Goal: Information Seeking & Learning: Learn about a topic

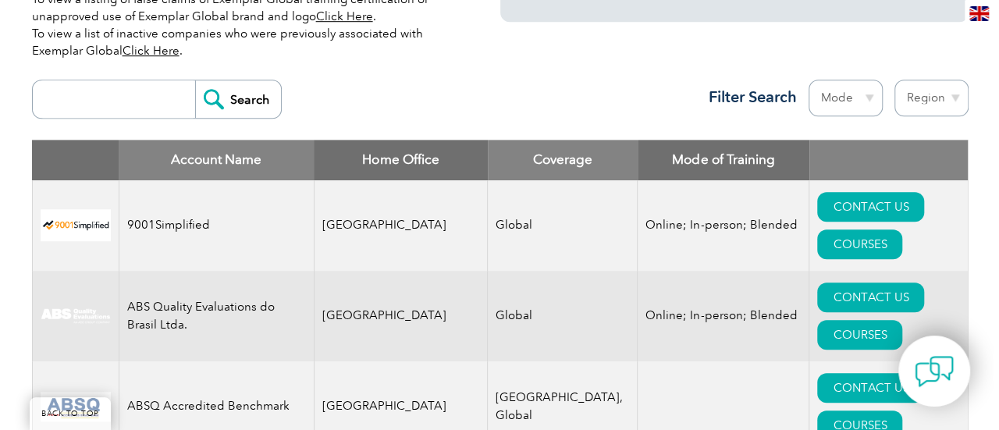
scroll to position [546, 0]
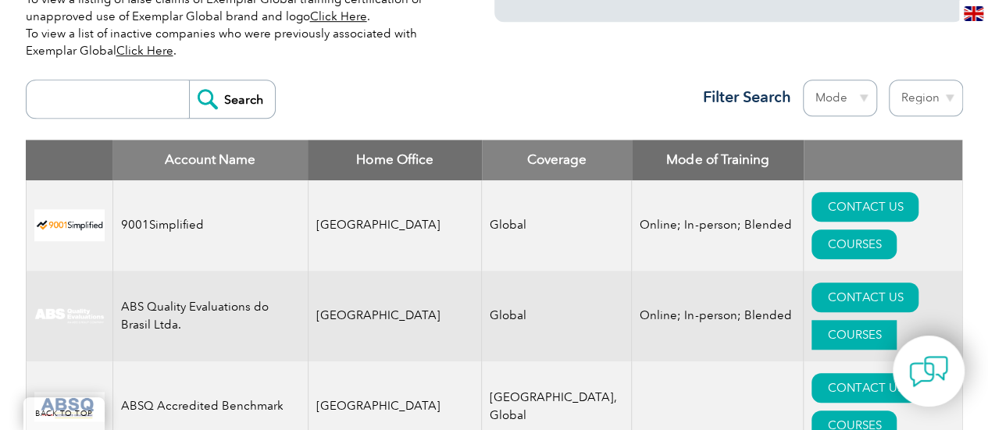
click at [873, 320] on link "COURSES" at bounding box center [853, 335] width 85 height 30
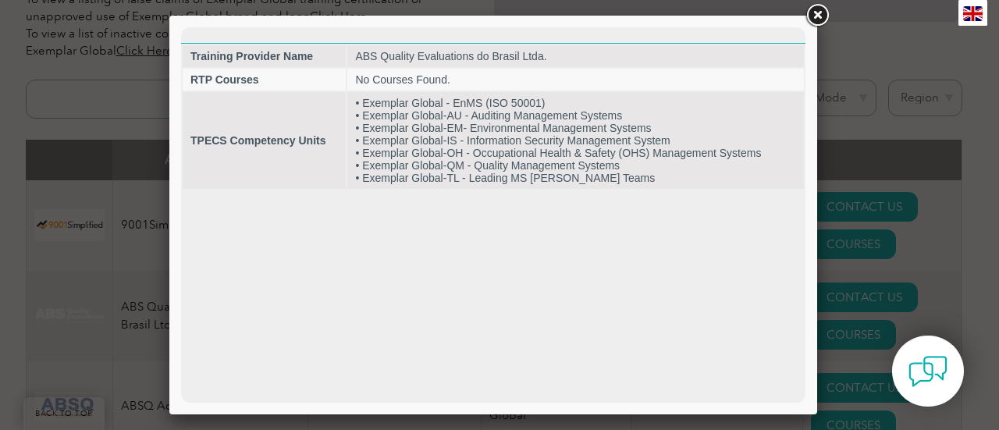
scroll to position [0, 0]
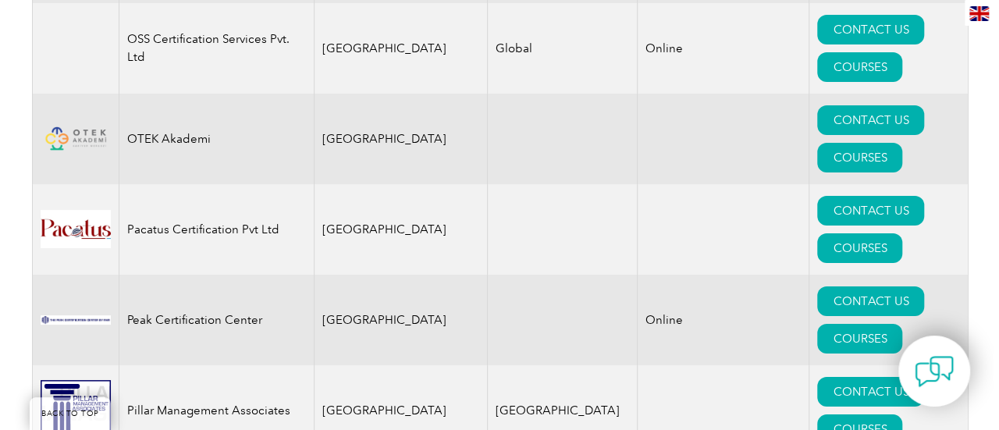
scroll to position [17721, 0]
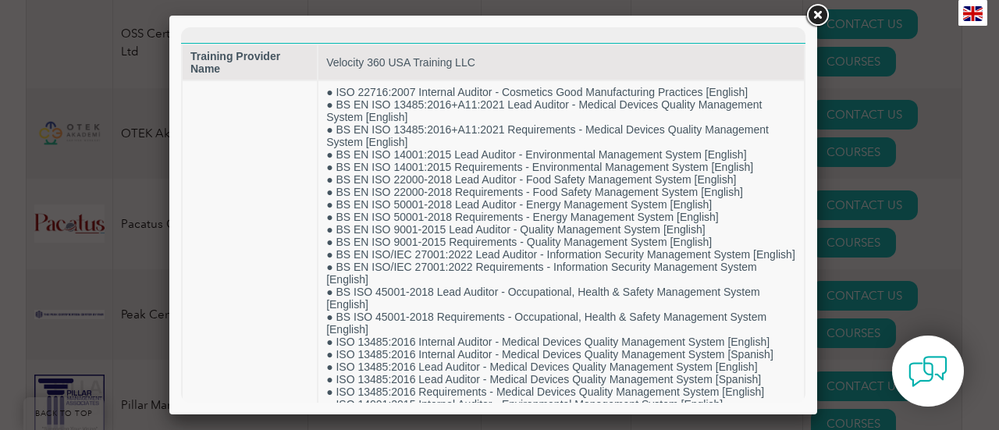
scroll to position [0, 0]
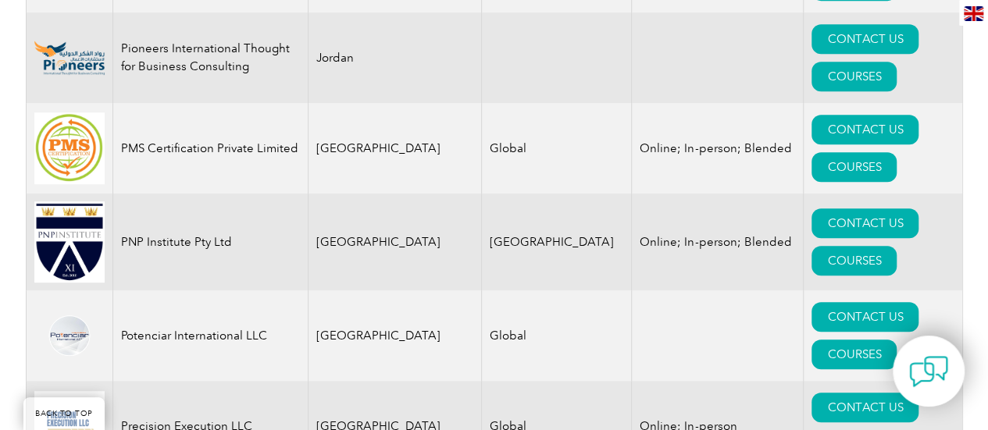
scroll to position [18216, 0]
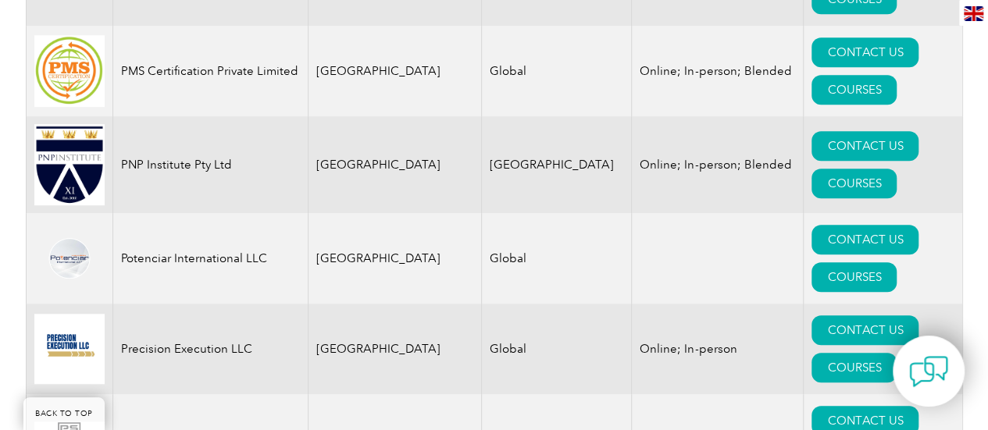
scroll to position [18138, 0]
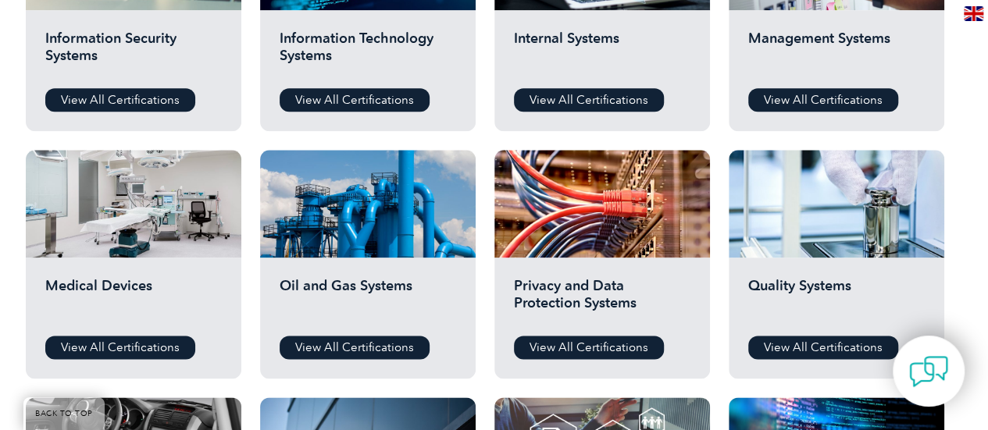
scroll to position [1015, 0]
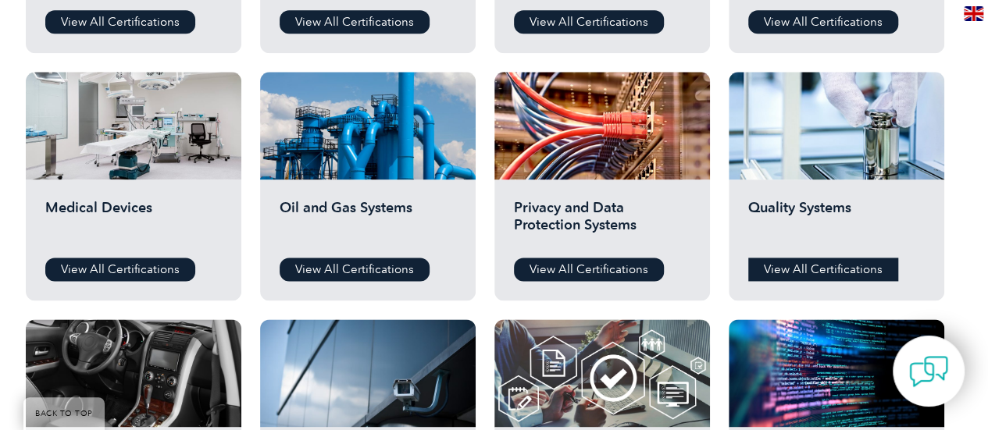
click at [794, 270] on link "View All Certifications" at bounding box center [823, 269] width 150 height 23
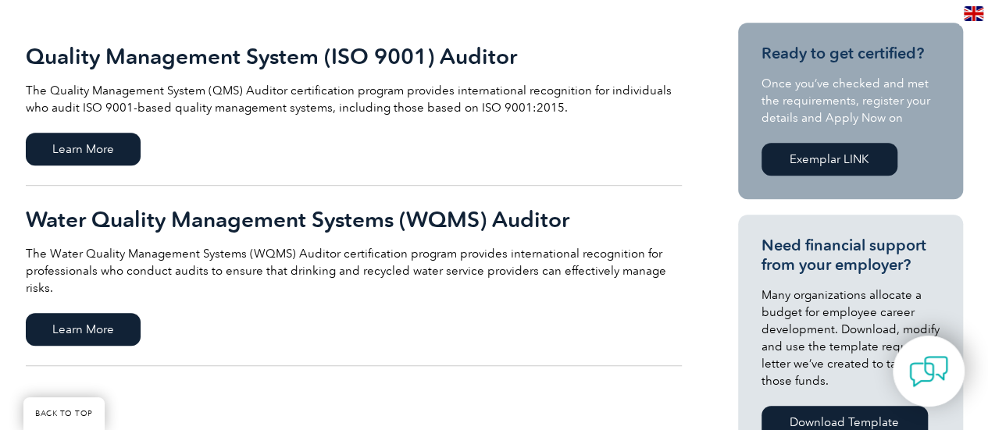
scroll to position [390, 0]
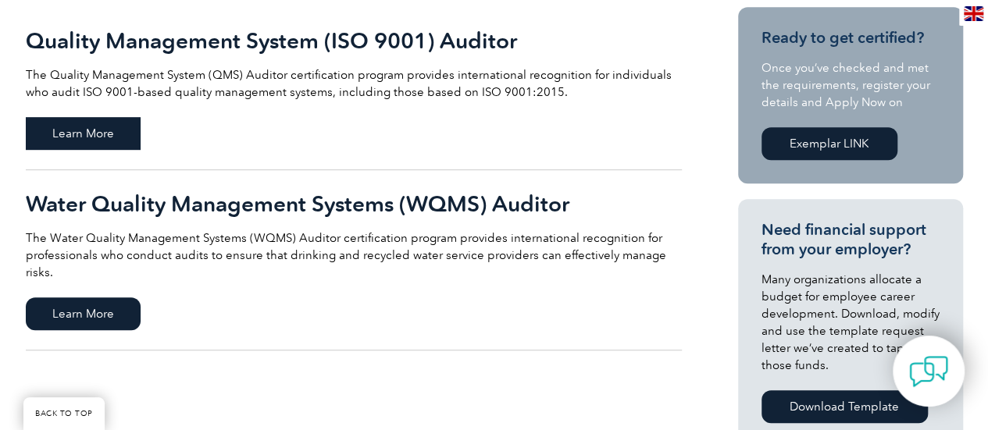
click at [98, 133] on span "Learn More" at bounding box center [83, 133] width 115 height 33
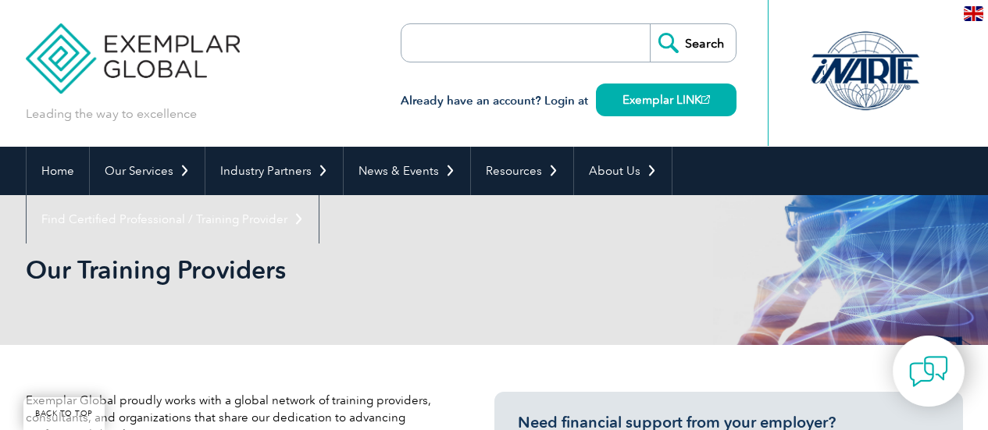
scroll to position [390, 0]
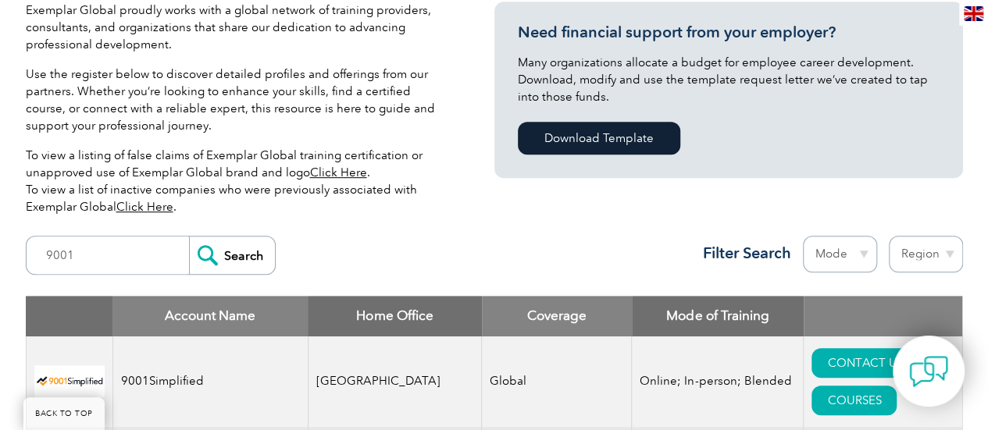
type input "9001"
click at [189, 237] on input "Search" at bounding box center [232, 255] width 86 height 37
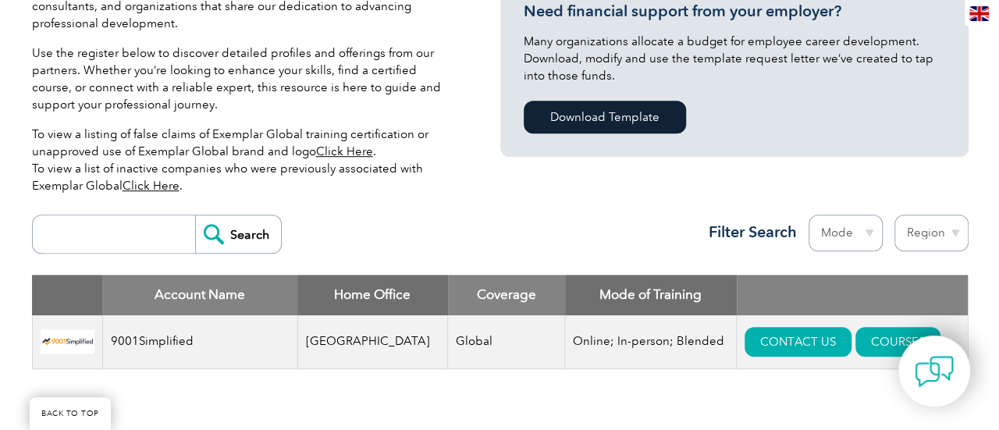
scroll to position [468, 0]
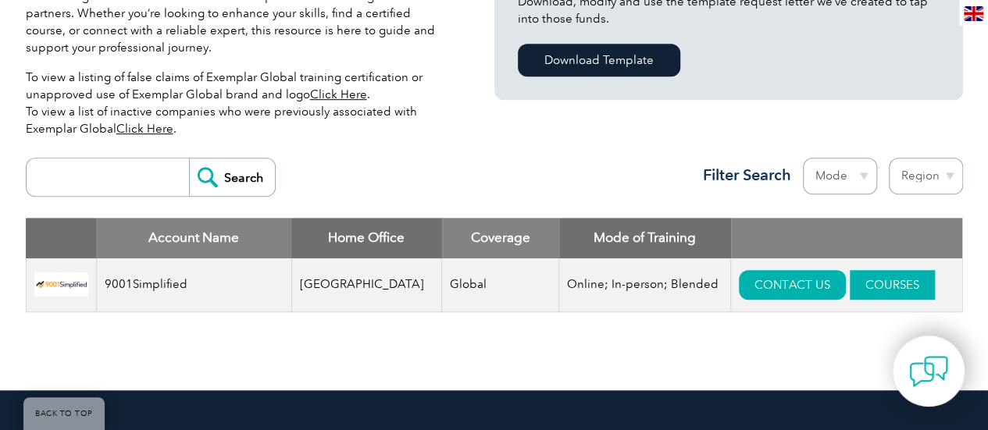
click at [856, 283] on link "COURSES" at bounding box center [891, 285] width 85 height 30
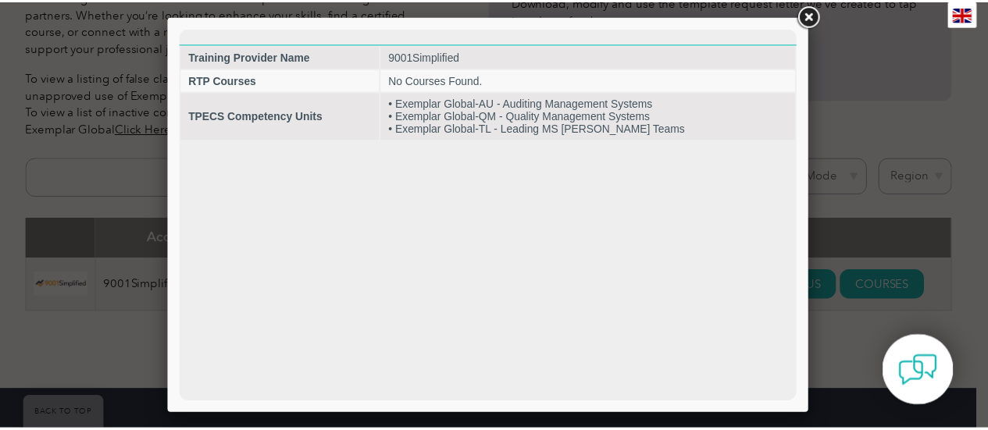
scroll to position [0, 0]
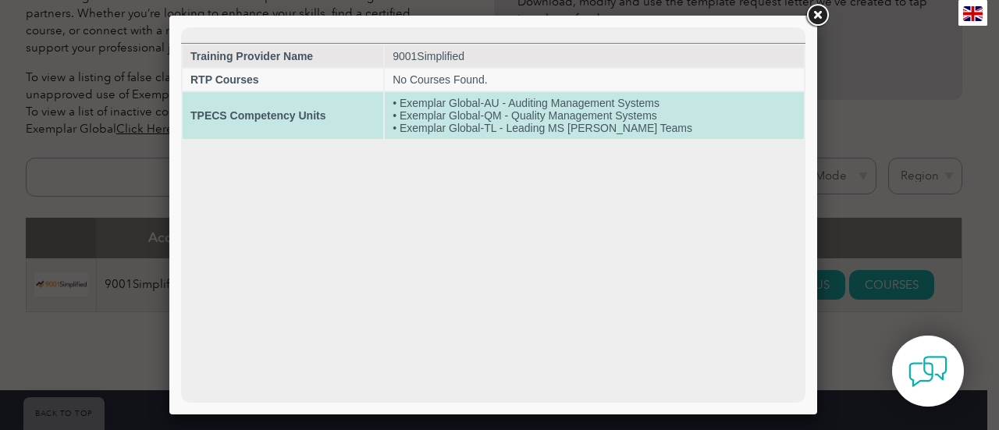
click at [486, 104] on td "• Exemplar Global-AU - Auditing Management Systems • Exemplar Global-QM - Quali…" at bounding box center [594, 115] width 419 height 47
click at [489, 119] on td "• Exemplar Global-AU - Auditing Management Systems • Exemplar Global-QM - Quali…" at bounding box center [594, 115] width 419 height 47
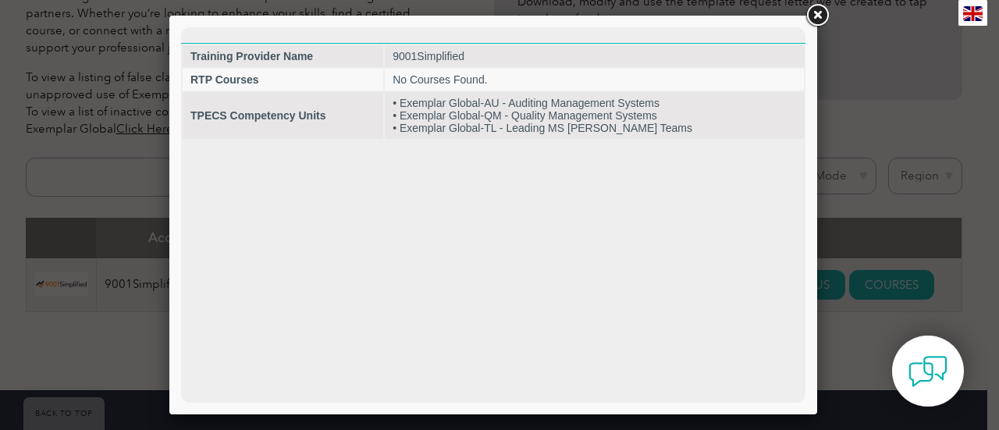
click at [813, 14] on link at bounding box center [817, 16] width 28 height 28
